Goal: Task Accomplishment & Management: Manage account settings

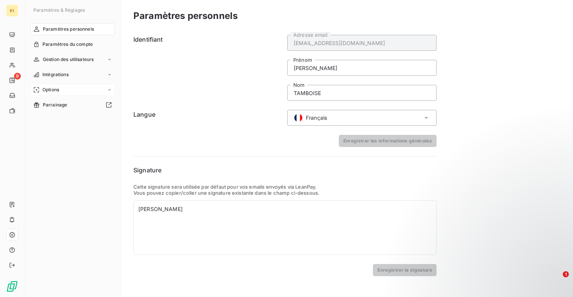
click at [67, 86] on div "Options" at bounding box center [72, 90] width 85 height 12
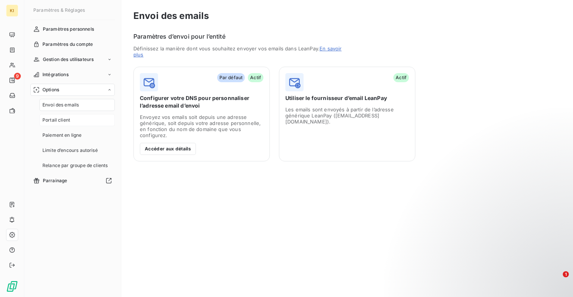
click at [88, 121] on div "Portail client" at bounding box center [76, 120] width 75 height 12
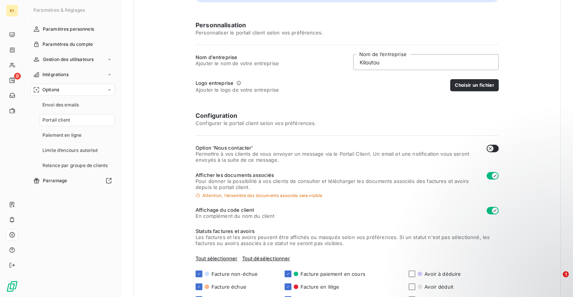
scroll to position [122, 0]
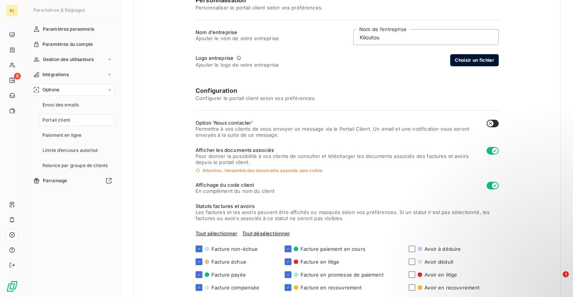
click at [471, 60] on button "Choisir un fichier" at bounding box center [474, 60] width 49 height 12
click at [464, 59] on button "Aperçu du logo" at bounding box center [461, 60] width 44 height 12
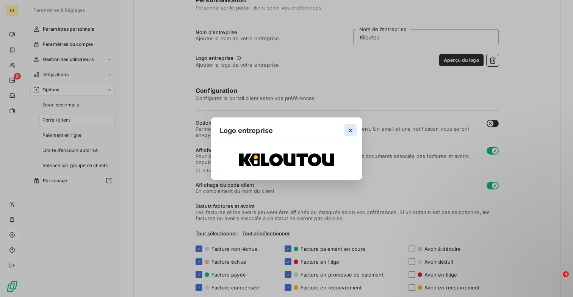
click at [351, 130] on icon "button" at bounding box center [351, 130] width 4 height 4
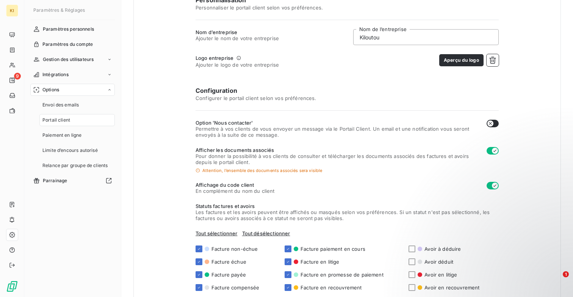
scroll to position [171, 0]
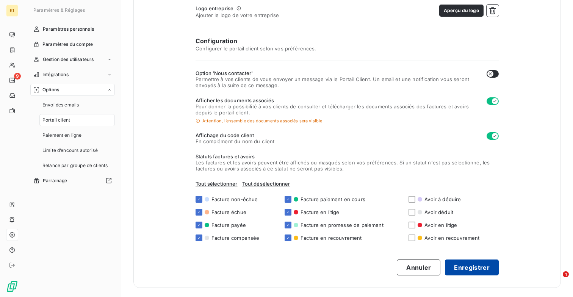
click at [482, 268] on button "Enregistrer" at bounding box center [472, 268] width 54 height 16
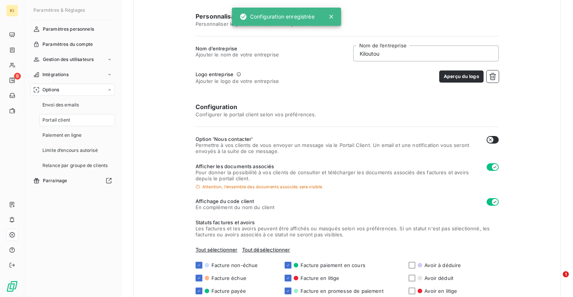
scroll to position [0, 0]
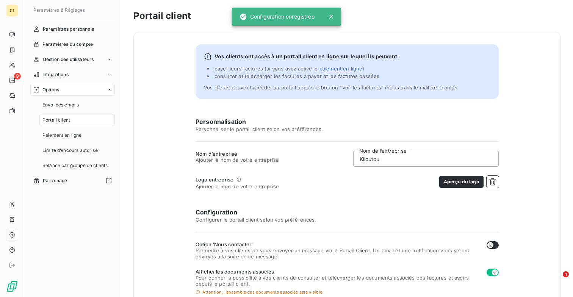
click at [51, 35] on nav "Paramètres personnels Paramètres du compte Gestion des utilisateurs Intégration…" at bounding box center [72, 105] width 85 height 164
click at [50, 28] on span "Paramètres personnels" at bounding box center [68, 29] width 51 height 7
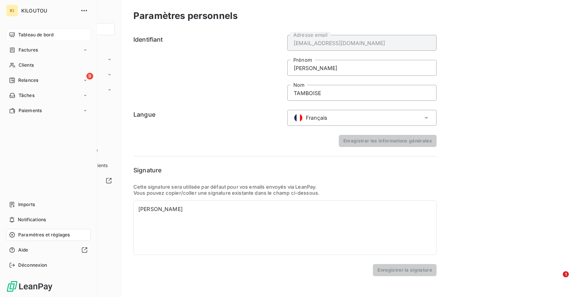
click at [8, 37] on div "Tableau de bord" at bounding box center [48, 35] width 85 height 12
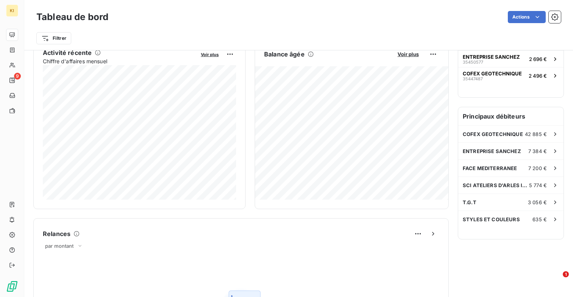
scroll to position [109, 0]
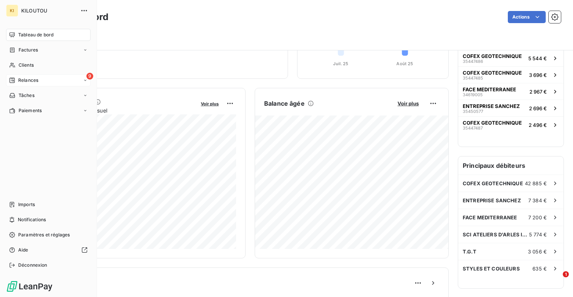
click at [34, 80] on span "Relances" at bounding box center [28, 80] width 20 height 7
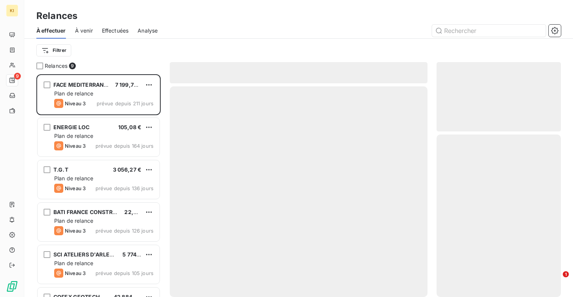
scroll to position [223, 124]
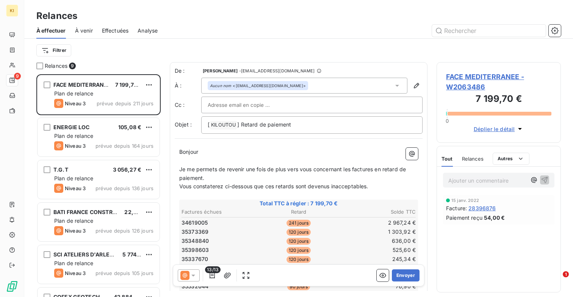
click at [520, 128] on icon "button" at bounding box center [520, 129] width 4 height 2
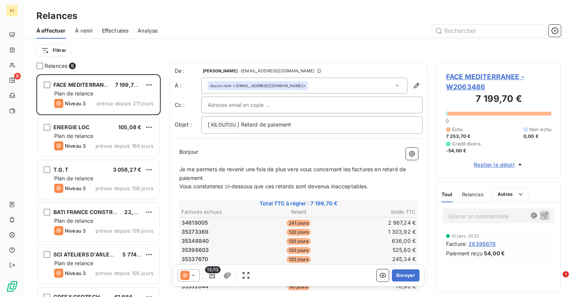
click at [476, 75] on span "FACE MEDITERRANEE - W2063486" at bounding box center [498, 82] width 105 height 20
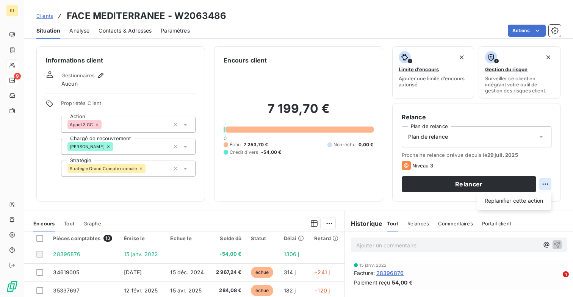
click at [549, 183] on html "KI 9 Clients FACE MEDITERRANEE - W2063486 Situation Analyse Contacts & Adresses…" at bounding box center [286, 148] width 573 height 297
click at [546, 183] on html "KI 9 Clients FACE MEDITERRANEE - W2063486 Situation Analyse Contacts & Adresses…" at bounding box center [286, 148] width 573 height 297
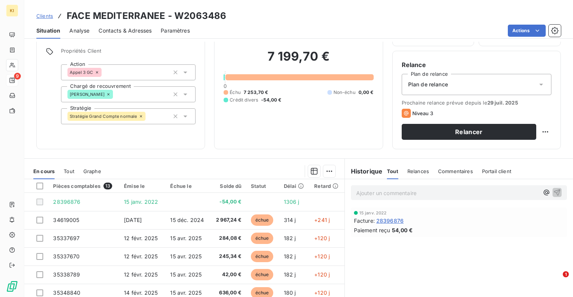
scroll to position [55, 0]
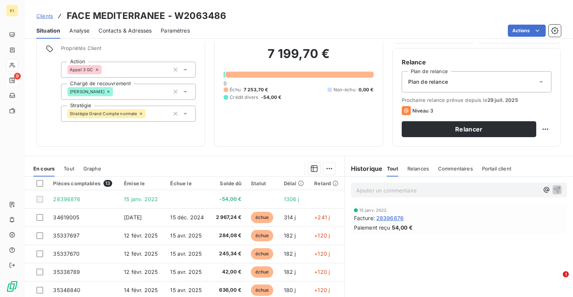
click at [501, 170] on span "Portail client" at bounding box center [496, 169] width 29 height 6
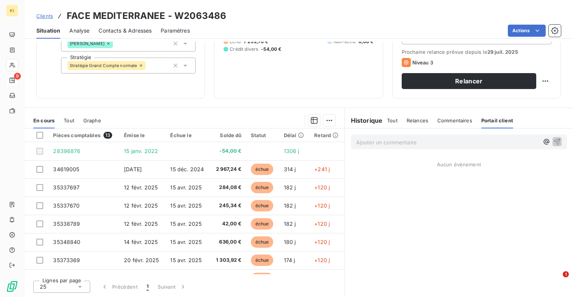
click at [461, 120] on span "Commentaires" at bounding box center [454, 120] width 35 height 6
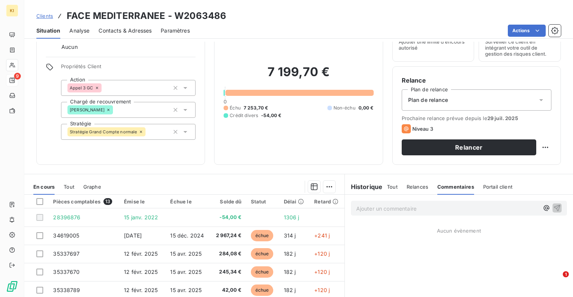
scroll to position [0, 0]
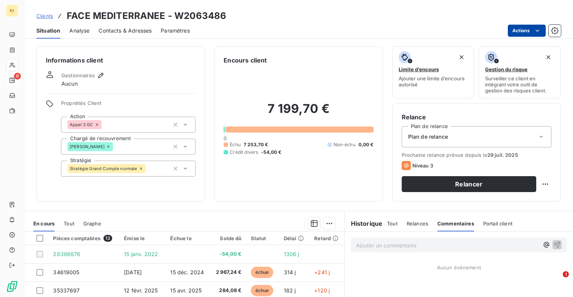
click at [531, 30] on html "KI 9 Clients FACE MEDITERRANEE - W2063486 Situation Analyse Contacts & Adresses…" at bounding box center [286, 148] width 573 height 297
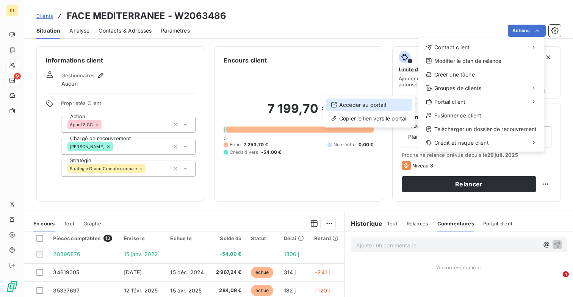
click at [383, 102] on div "Accéder au portail" at bounding box center [369, 105] width 86 height 12
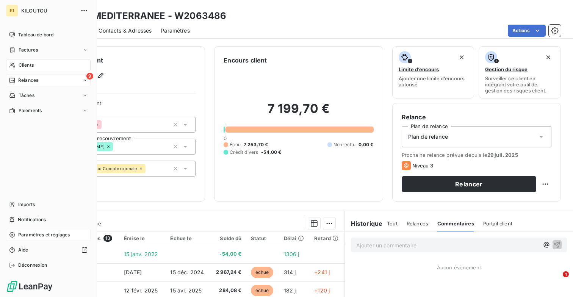
click at [11, 237] on icon at bounding box center [12, 235] width 6 height 6
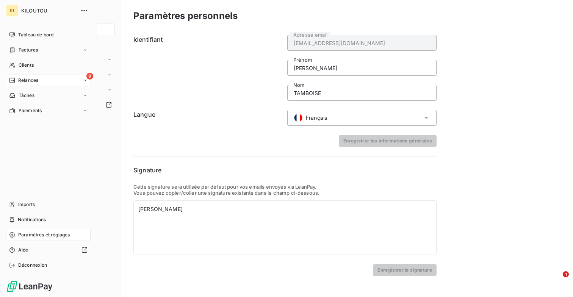
click at [48, 234] on span "Paramètres et réglages" at bounding box center [44, 235] width 52 height 7
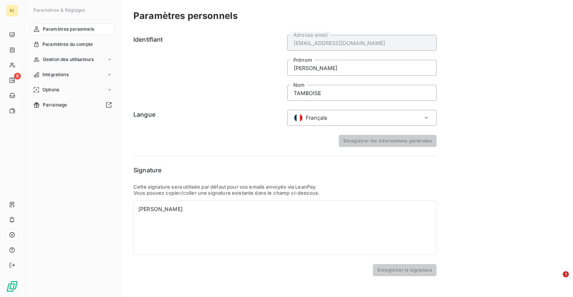
click at [205, 139] on div "Enregistrer les informations générales" at bounding box center [284, 141] width 303 height 12
click at [62, 75] on span "Intégrations" at bounding box center [55, 74] width 26 height 7
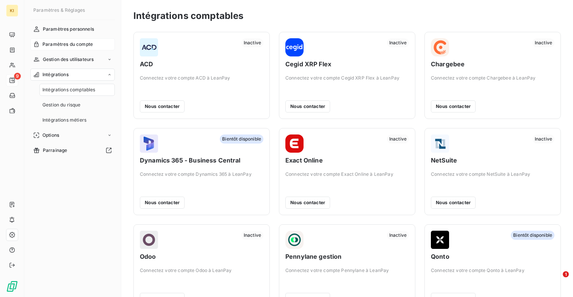
click at [67, 42] on span "Paramètres du compte" at bounding box center [67, 44] width 50 height 7
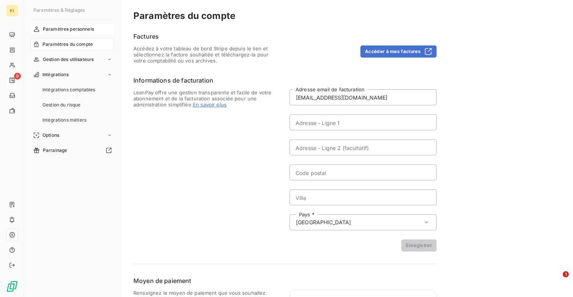
click at [69, 30] on span "Paramètres personnels" at bounding box center [68, 29] width 51 height 7
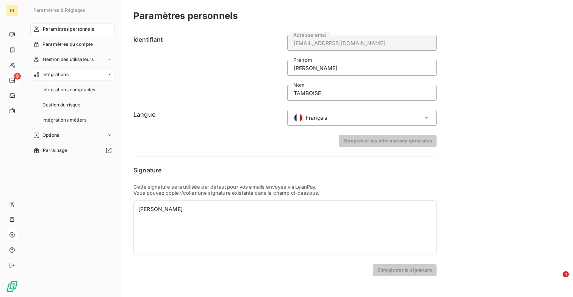
click at [67, 77] on span "Intégrations" at bounding box center [55, 74] width 26 height 7
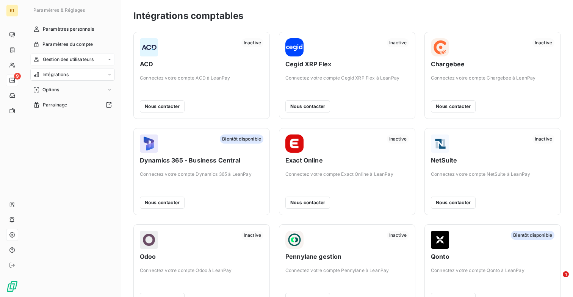
click at [63, 60] on span "Gestion des utilisateurs" at bounding box center [68, 59] width 51 height 7
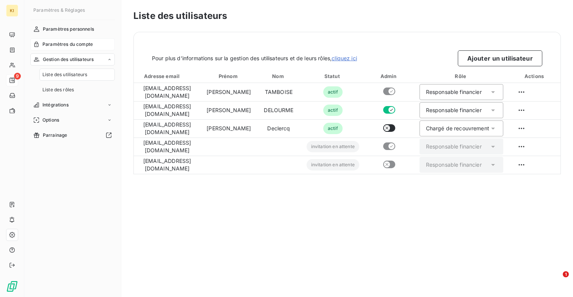
click at [61, 44] on span "Paramètres du compte" at bounding box center [67, 44] width 50 height 7
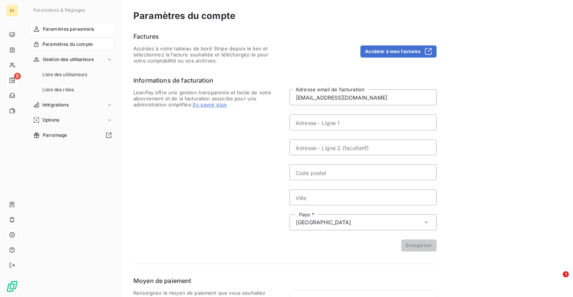
click at [86, 31] on span "Paramètres personnels" at bounding box center [68, 29] width 51 height 7
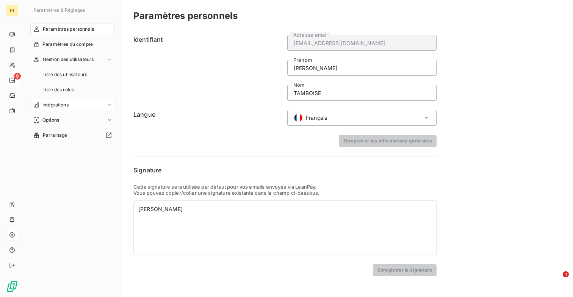
click at [81, 103] on div "Intégrations" at bounding box center [72, 105] width 85 height 12
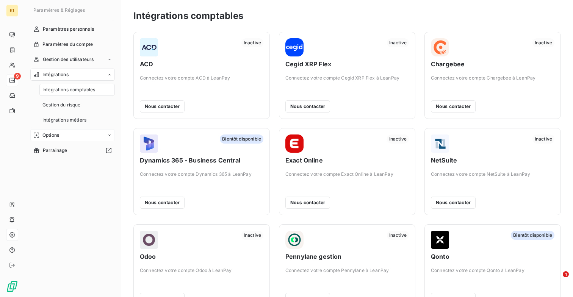
click at [80, 130] on div "Options" at bounding box center [72, 135] width 85 height 12
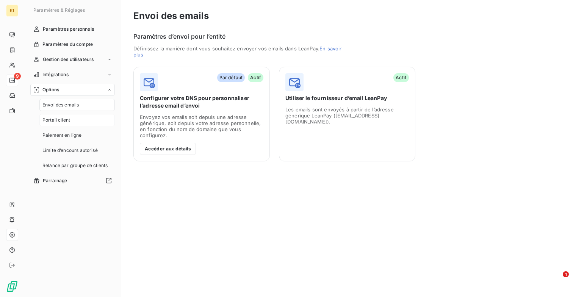
click at [75, 119] on div "Portail client" at bounding box center [76, 120] width 75 height 12
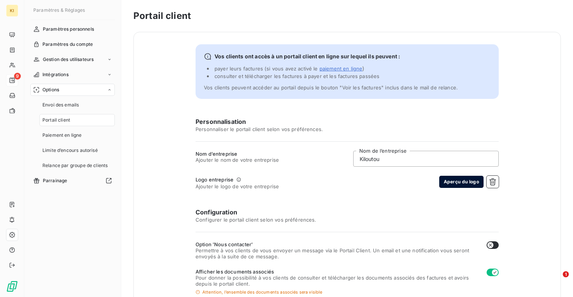
click at [457, 179] on button "Aperçu du logo" at bounding box center [461, 182] width 44 height 12
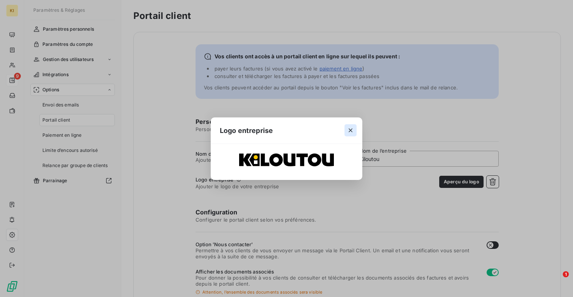
click at [353, 130] on icon "button" at bounding box center [351, 131] width 8 height 8
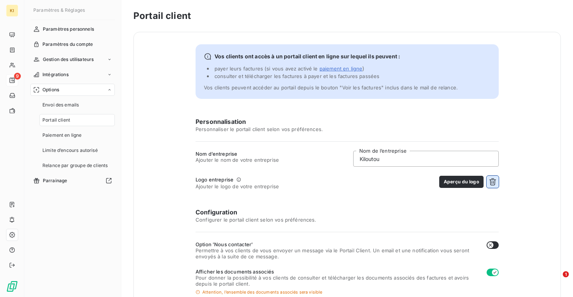
click at [495, 183] on icon "button" at bounding box center [493, 182] width 8 height 8
click at [486, 183] on button "Choisir un fichier" at bounding box center [474, 182] width 49 height 12
click at [344, 196] on div "Personnalisation Personnaliser le portail client selon vos préférences. Nom d’e…" at bounding box center [347, 282] width 303 height 330
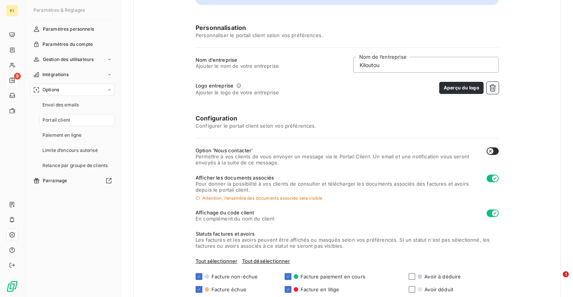
scroll to position [171, 0]
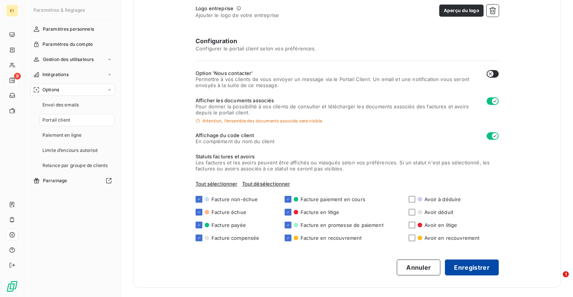
click at [468, 271] on button "Enregistrer" at bounding box center [472, 268] width 54 height 16
